Goal: Task Accomplishment & Management: Manage account settings

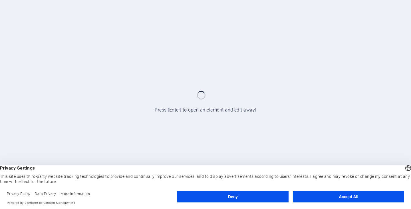
click at [406, 173] on header "English Deutsch Privacy Settings This site uses third-party website tracking te…" at bounding box center [205, 174] width 411 height 19
click at [244, 193] on button "Deny" at bounding box center [232, 196] width 111 height 11
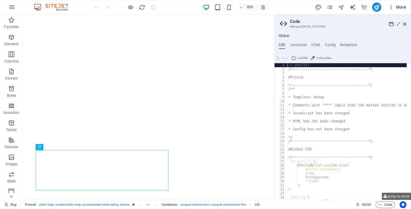
click at [391, 7] on icon "button" at bounding box center [391, 7] width 6 height 6
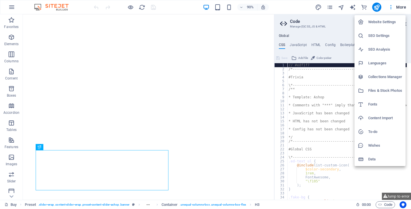
click at [393, 21] on h6 "Website Settings" at bounding box center [385, 22] width 34 height 7
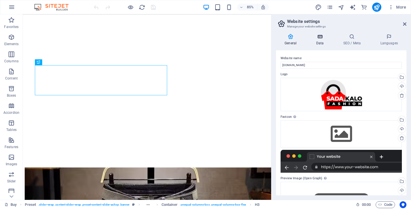
click at [323, 39] on h4 "Data" at bounding box center [320, 40] width 27 height 12
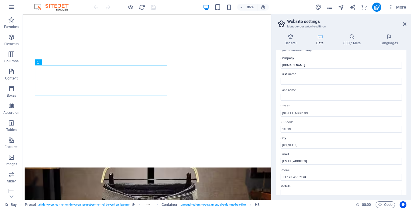
scroll to position [0, 0]
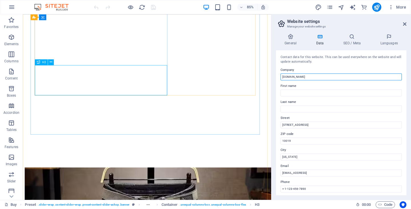
drag, startPoint x: 373, startPoint y: 90, endPoint x: 110, endPoint y: 85, distance: 263.4
click at [393, 7] on icon "button" at bounding box center [391, 7] width 6 height 6
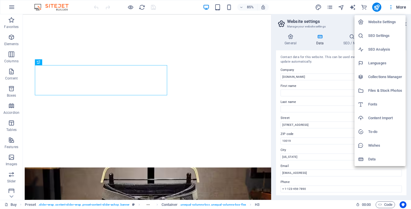
click at [381, 159] on h6 "Data" at bounding box center [385, 158] width 34 height 7
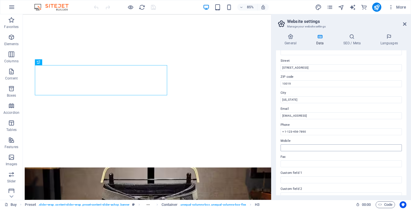
scroll to position [130, 0]
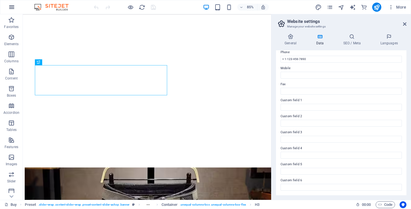
click at [9, 5] on icon "button" at bounding box center [11, 7] width 7 height 7
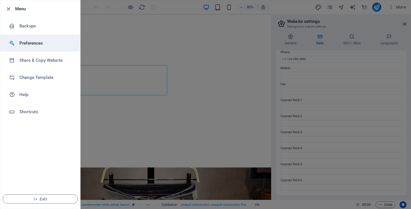
click at [21, 45] on h6 "Preferences" at bounding box center [45, 43] width 53 height 7
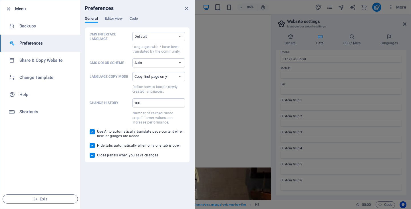
click at [88, 144] on div "CMS Interface Language Default Deutsch English Español Suomi* Français Magyar I…" at bounding box center [137, 94] width 105 height 135
click at [92, 128] on div "CMS Interface Language Default Deutsch English Español Suomi* Français Magyar I…" at bounding box center [137, 95] width 95 height 126
click at [108, 17] on span "Editor view" at bounding box center [114, 19] width 18 height 8
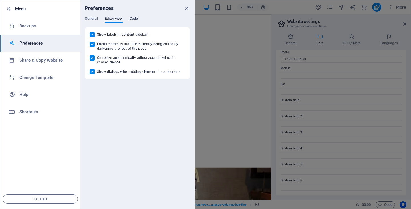
click at [137, 18] on span "Code" at bounding box center [134, 19] width 8 height 8
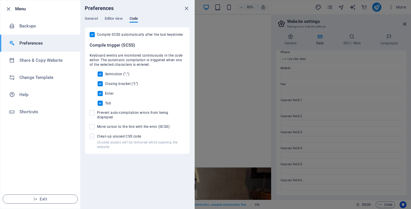
click at [93, 134] on span at bounding box center [92, 136] width 5 height 5
click at [93, 134] on input "Unused assets will be removed while opening the website Clean up unused CSS code" at bounding box center [93, 136] width 7 height 5
checkbox input "true"
click at [90, 124] on span at bounding box center [92, 126] width 5 height 5
click at [90, 124] on input "Move cursor to the line with the error (SCSS)" at bounding box center [93, 126] width 7 height 5
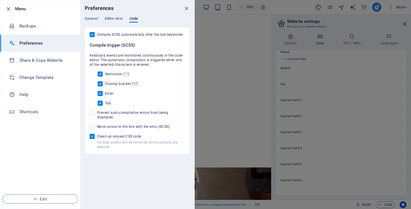
checkbox input "true"
click at [91, 110] on span at bounding box center [92, 112] width 5 height 5
click at [91, 110] on input "Prevent auto-compilation errors from being displayed" at bounding box center [93, 112] width 7 height 5
checkbox input "true"
click at [45, 198] on span "Exit" at bounding box center [40, 198] width 66 height 5
